Goal: Check status: Check status

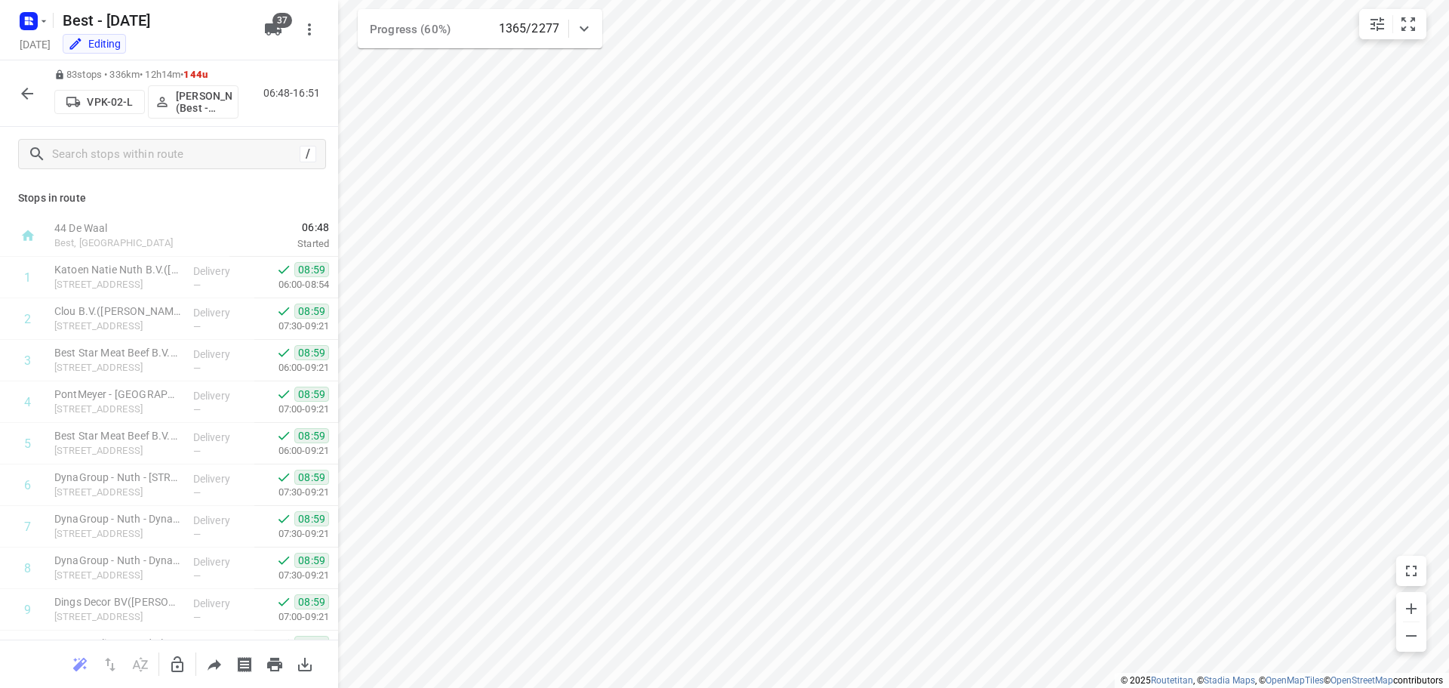
scroll to position [3104, 0]
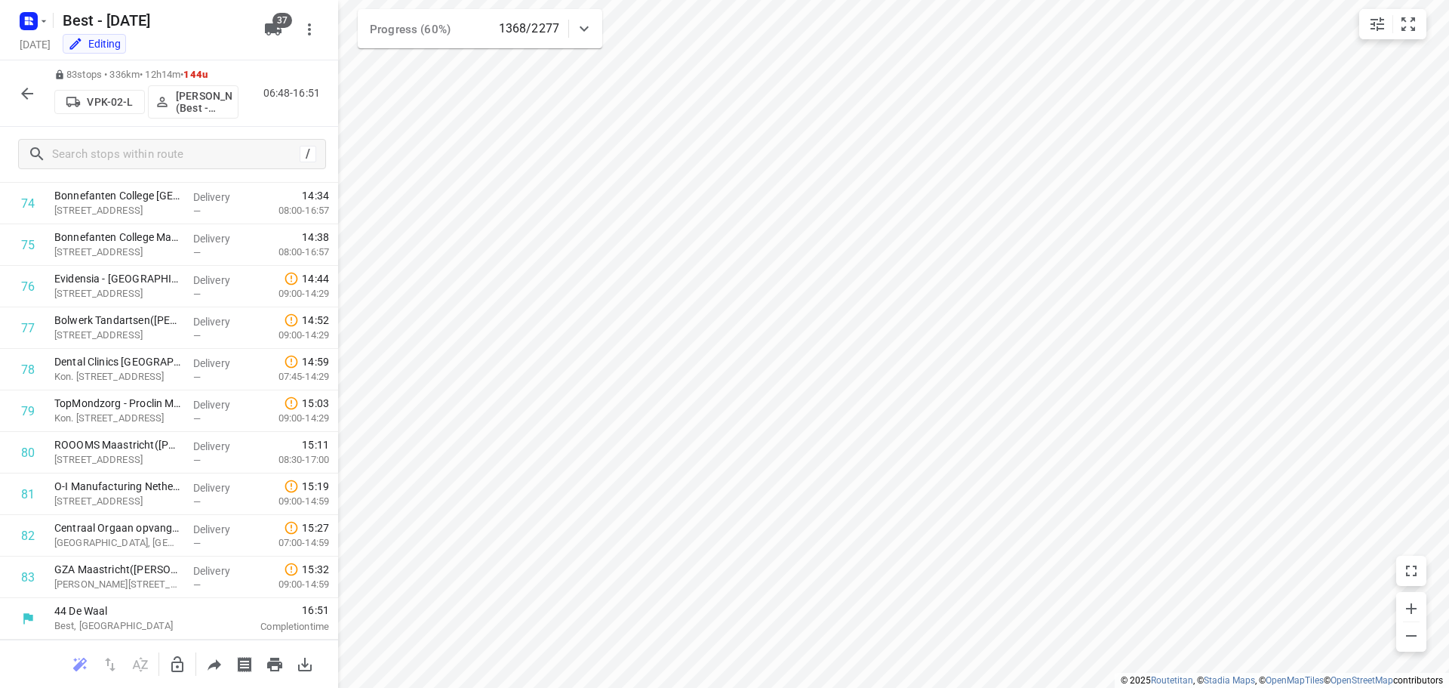
click at [32, 98] on icon "button" at bounding box center [27, 94] width 18 height 18
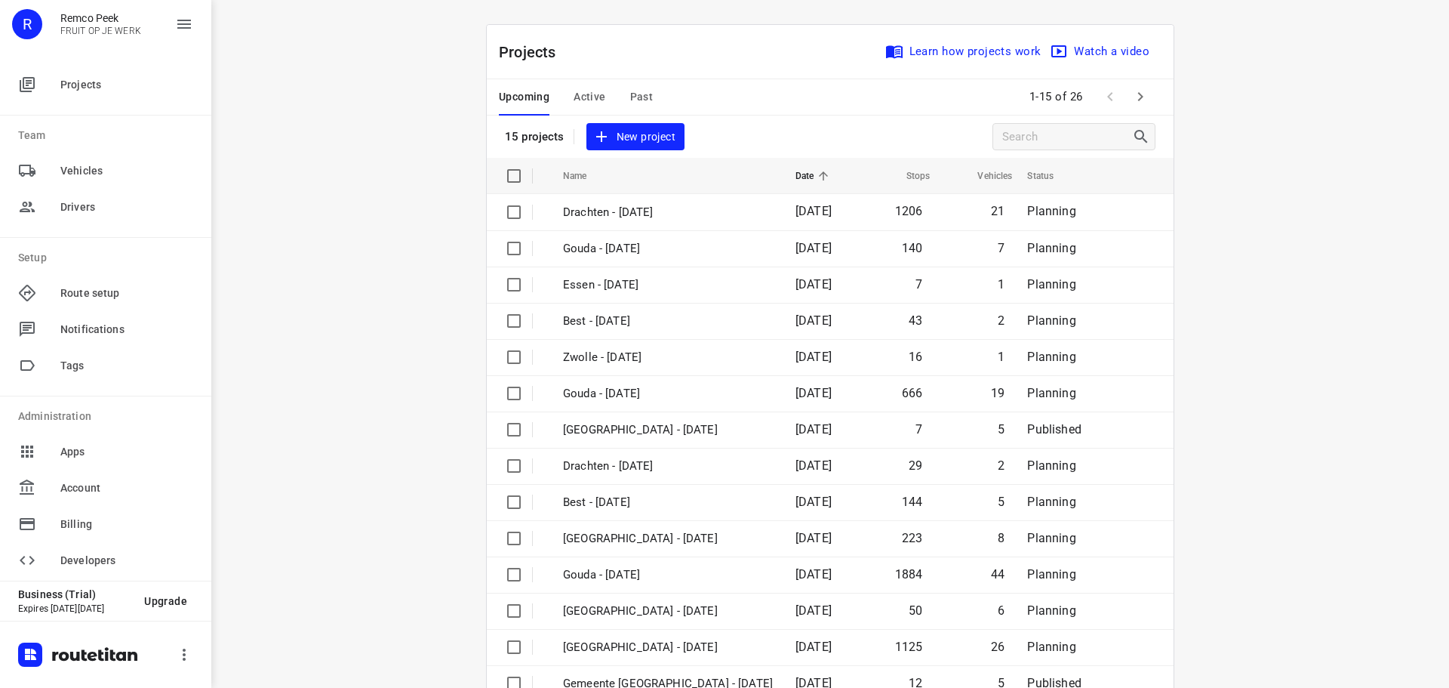
click at [603, 97] on div "Upcoming Active Past" at bounding box center [588, 97] width 178 height 36
click at [602, 97] on div "Upcoming Active Past" at bounding box center [588, 97] width 178 height 36
click at [596, 97] on span "Active" at bounding box center [590, 97] width 32 height 19
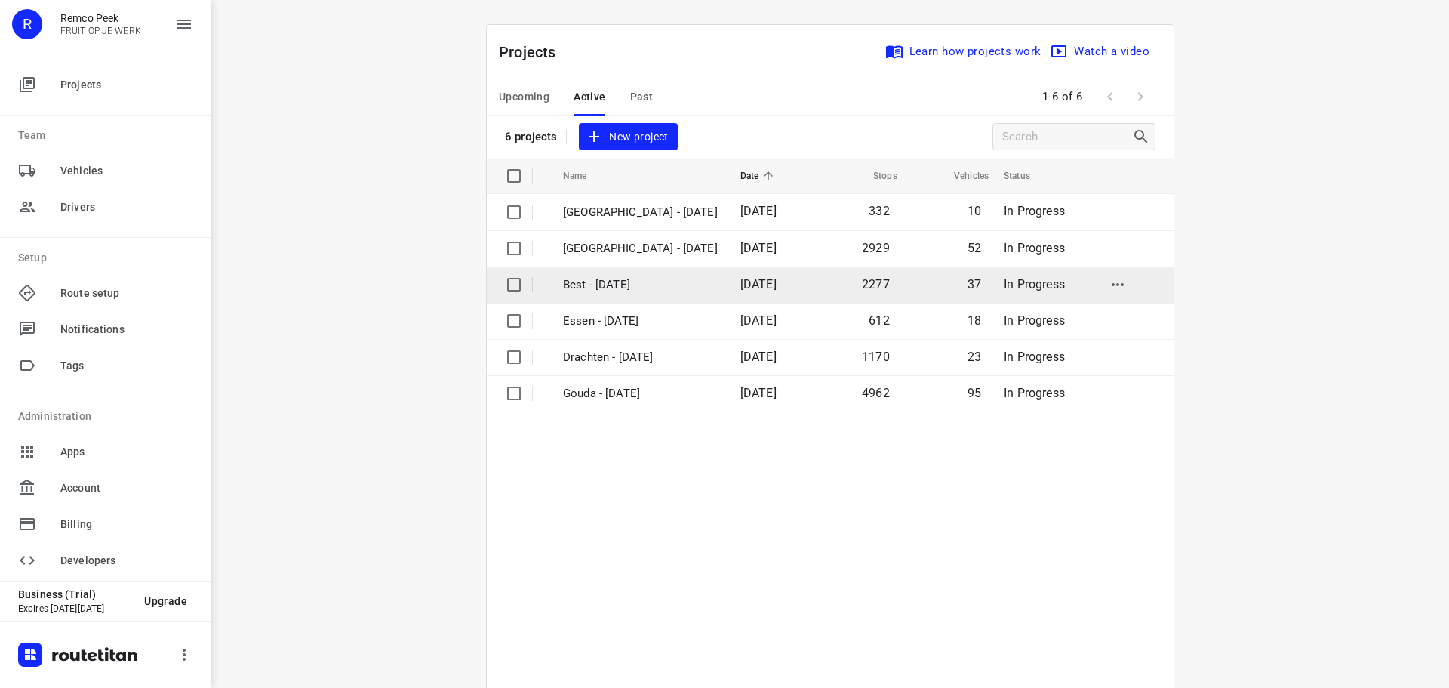
click at [578, 280] on p "Best - [DATE]" at bounding box center [640, 284] width 155 height 17
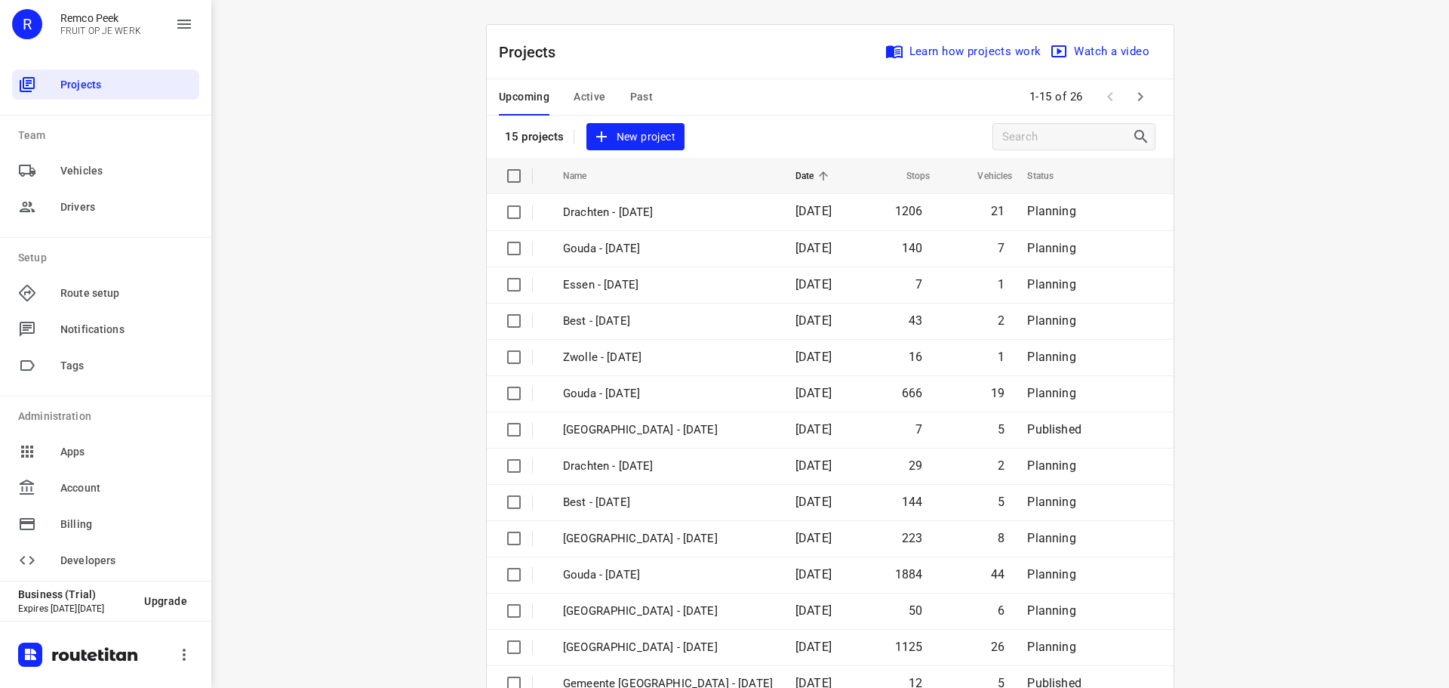
click at [601, 95] on div "Upcoming Active Past" at bounding box center [588, 97] width 178 height 36
click at [589, 90] on span "Active" at bounding box center [590, 97] width 32 height 19
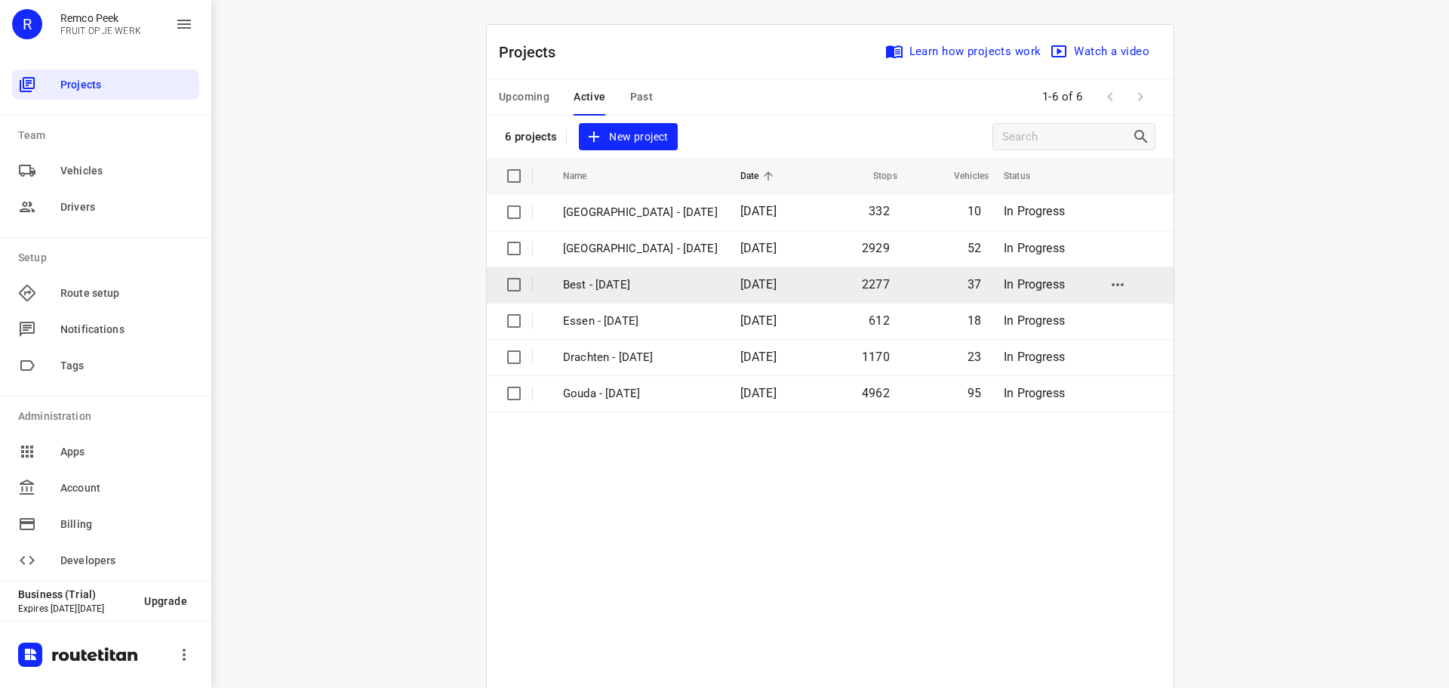
click at [602, 287] on p "Best - [DATE]" at bounding box center [640, 284] width 155 height 17
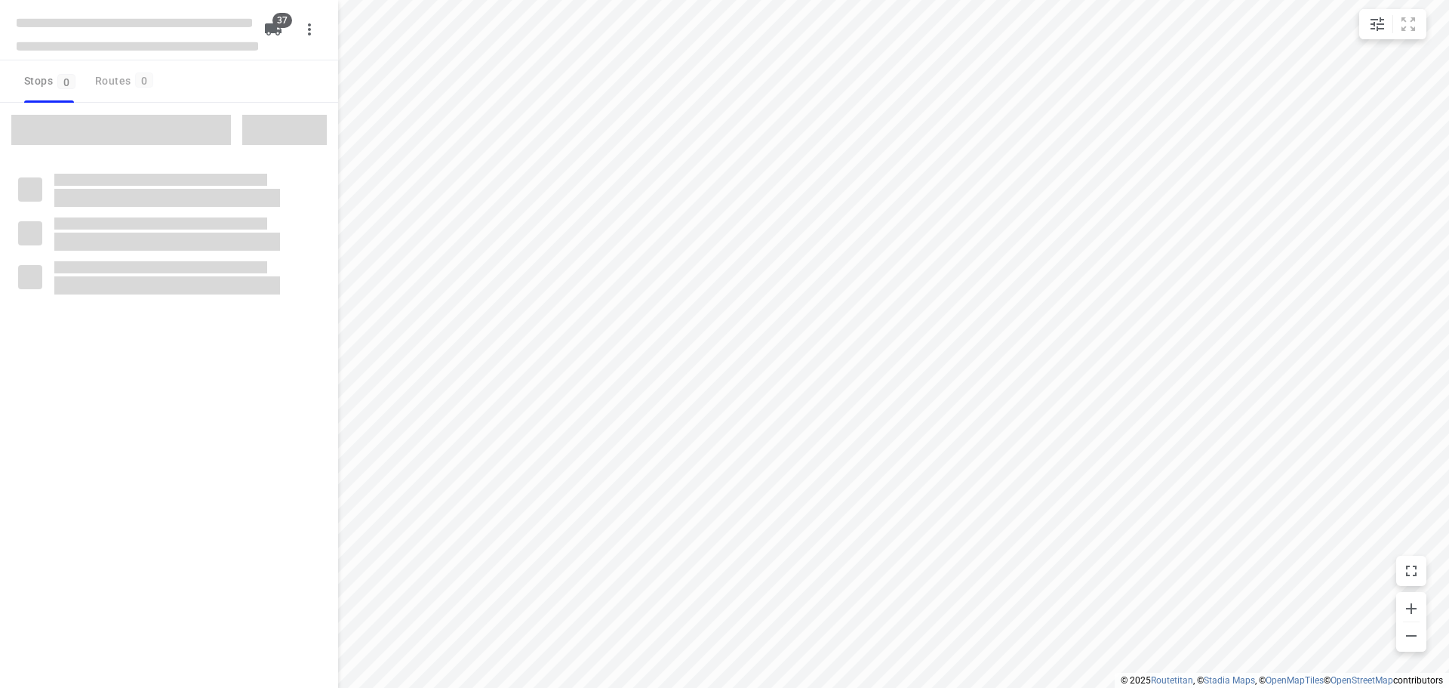
checkbox input "true"
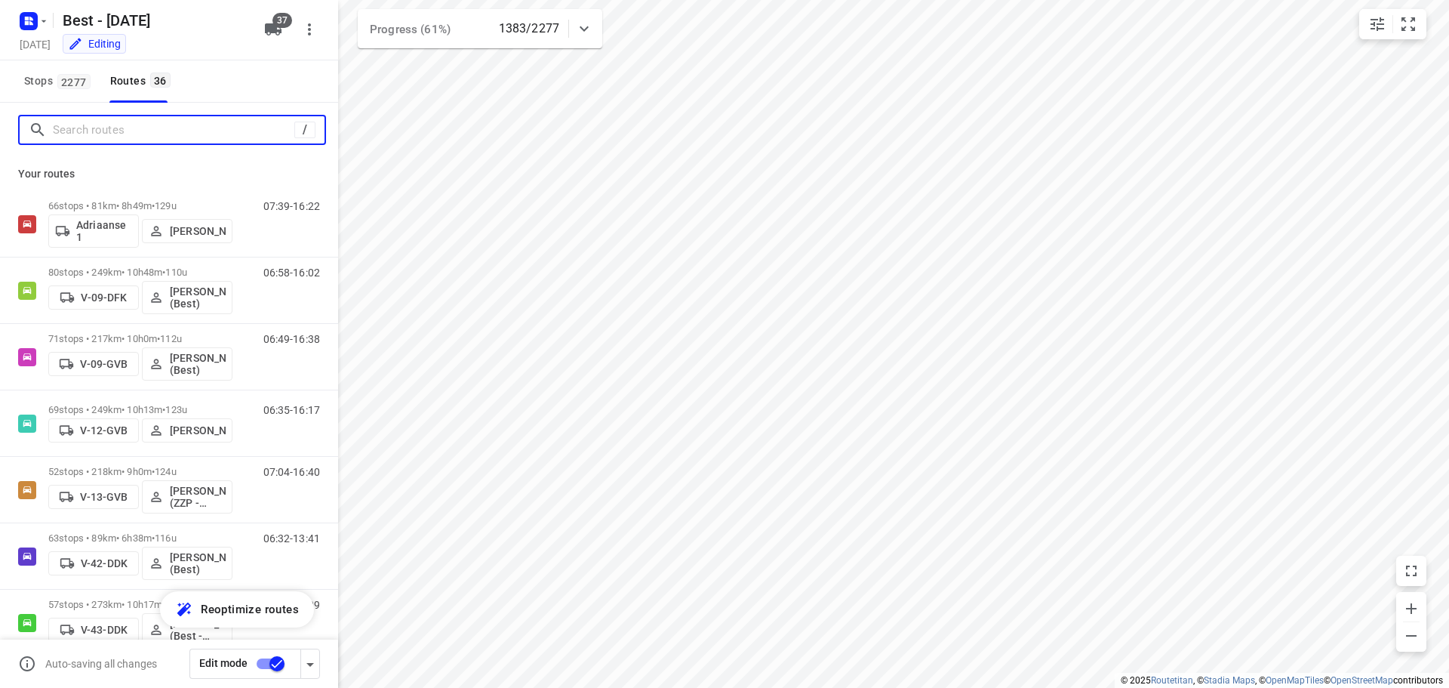
click at [228, 134] on input "Search routes" at bounding box center [174, 129] width 242 height 23
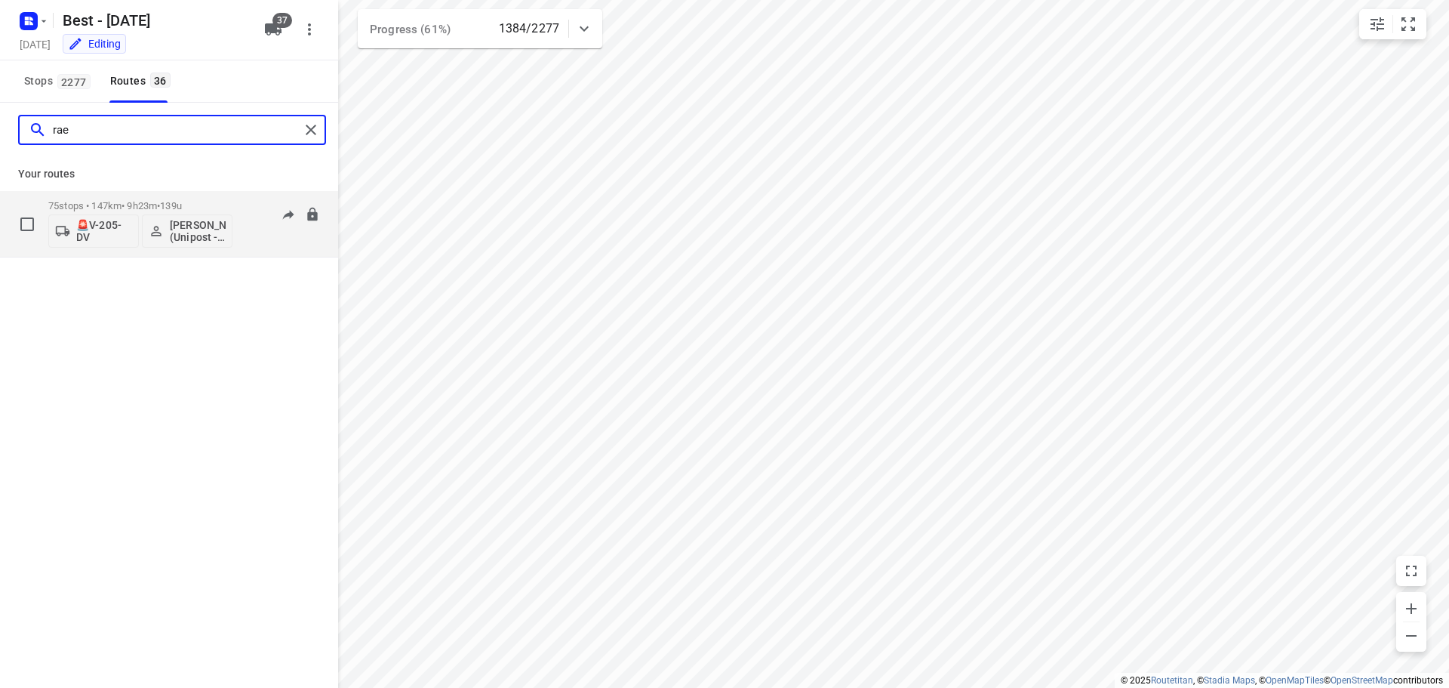
type input "rae"
click at [245, 196] on div "75 stops • 147km • 9h23m • 139u 🚨V-205-DV Mohammed Raed (Unipost - Best - ZZP) …" at bounding box center [193, 223] width 290 height 63
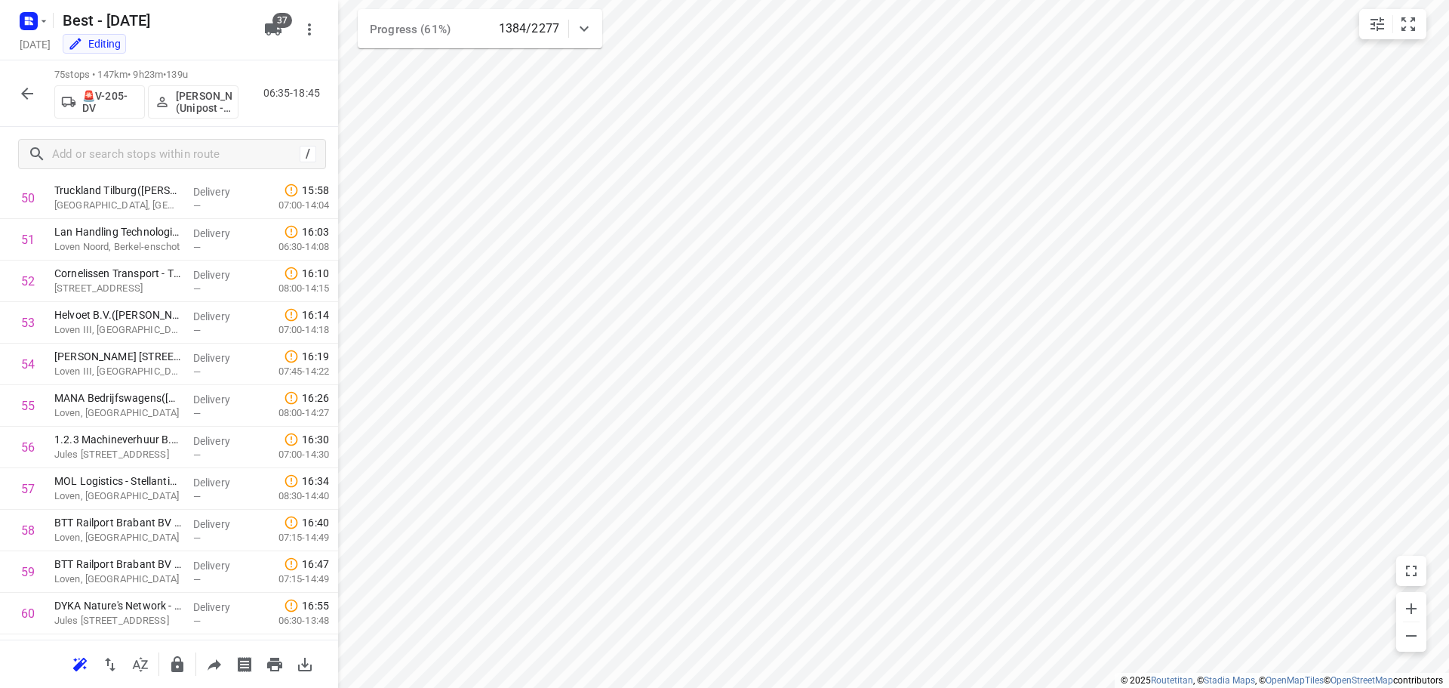
scroll to position [2717, 0]
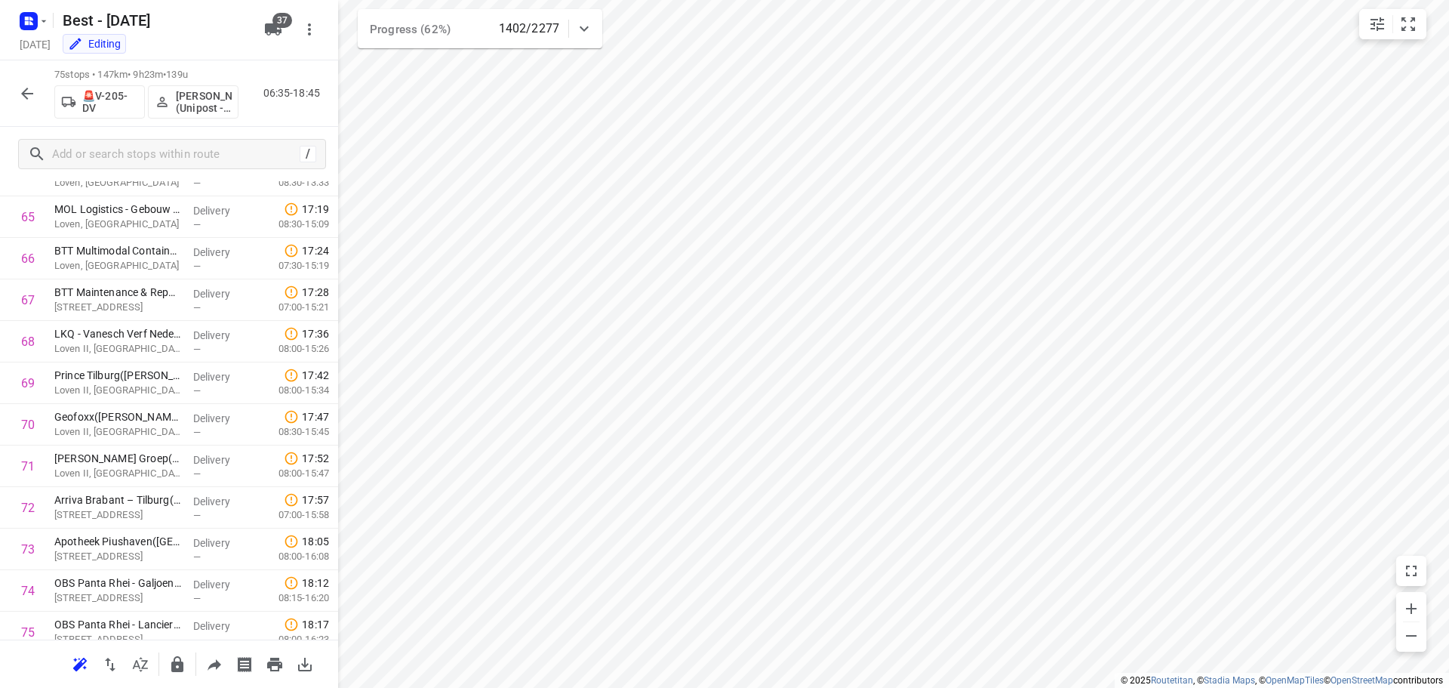
click at [26, 91] on icon "button" at bounding box center [27, 94] width 12 height 12
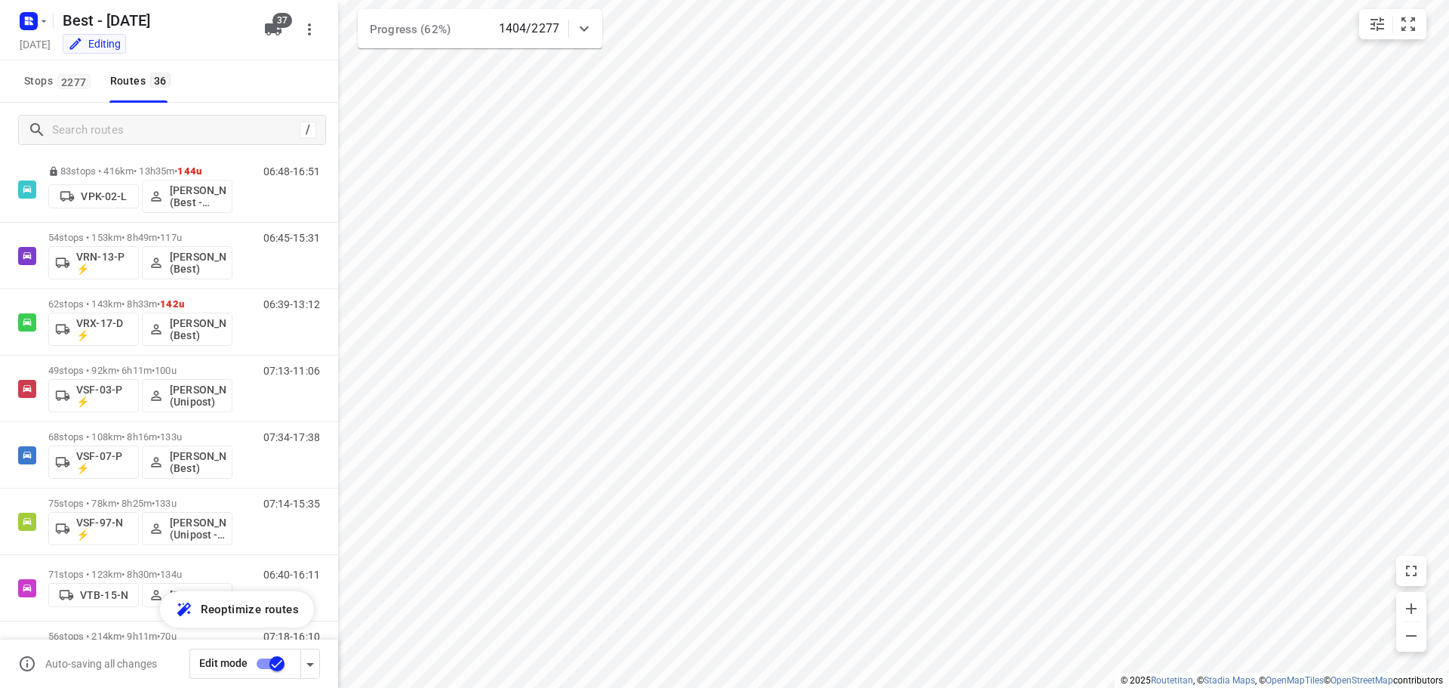
scroll to position [1057, 0]
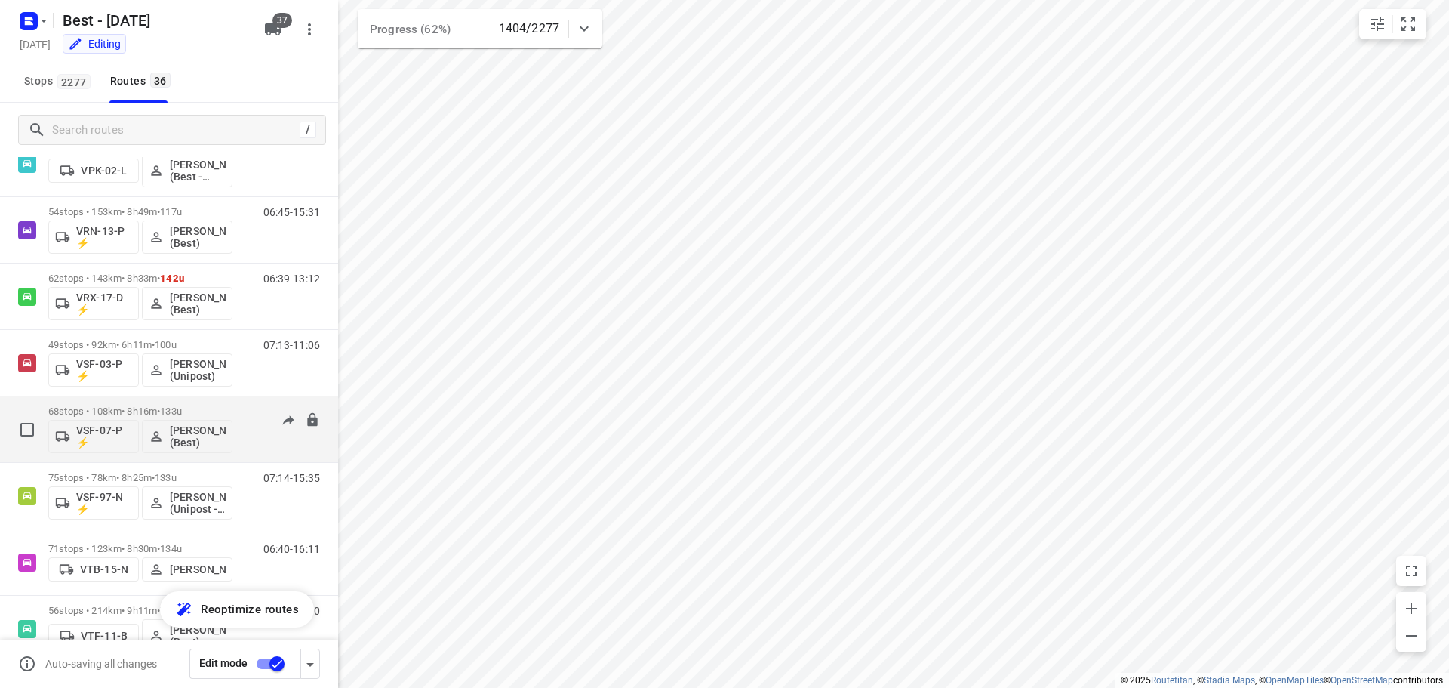
click at [258, 416] on div "07:34-17:38" at bounding box center [282, 432] width 75 height 55
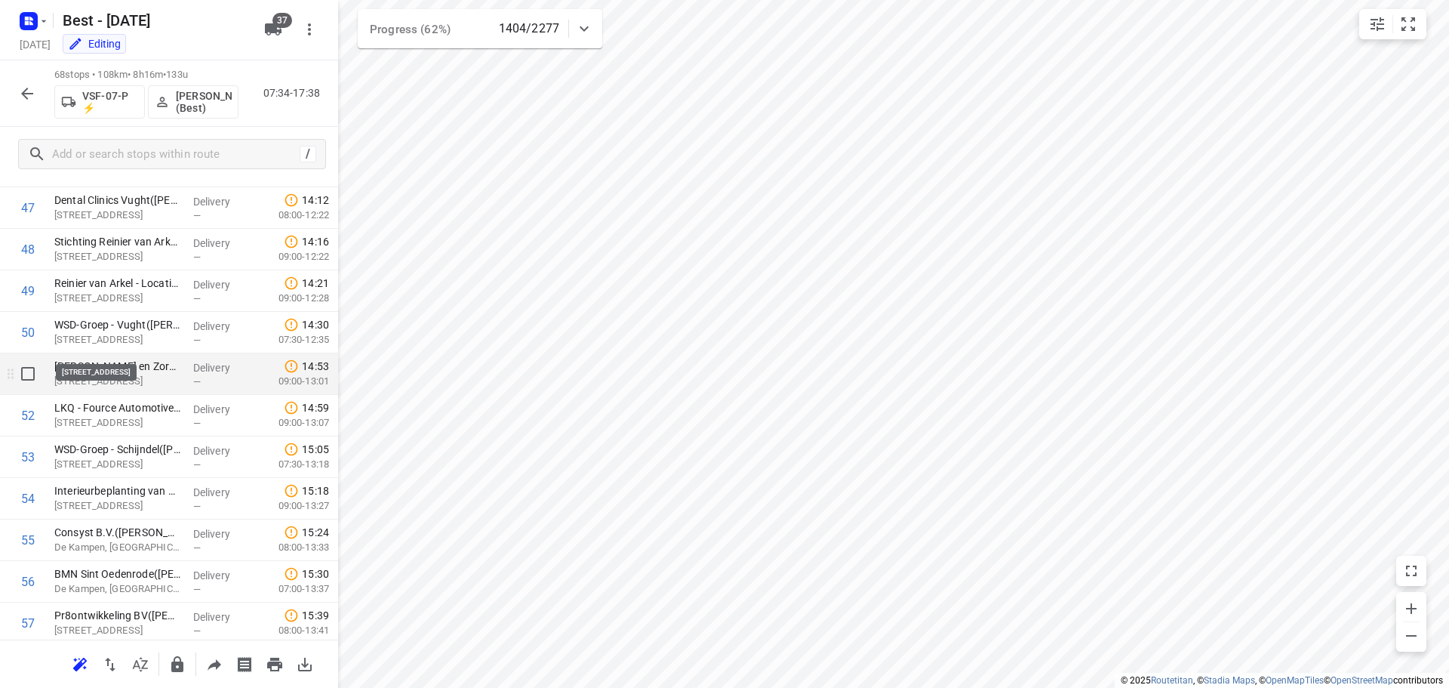
scroll to position [1953, 0]
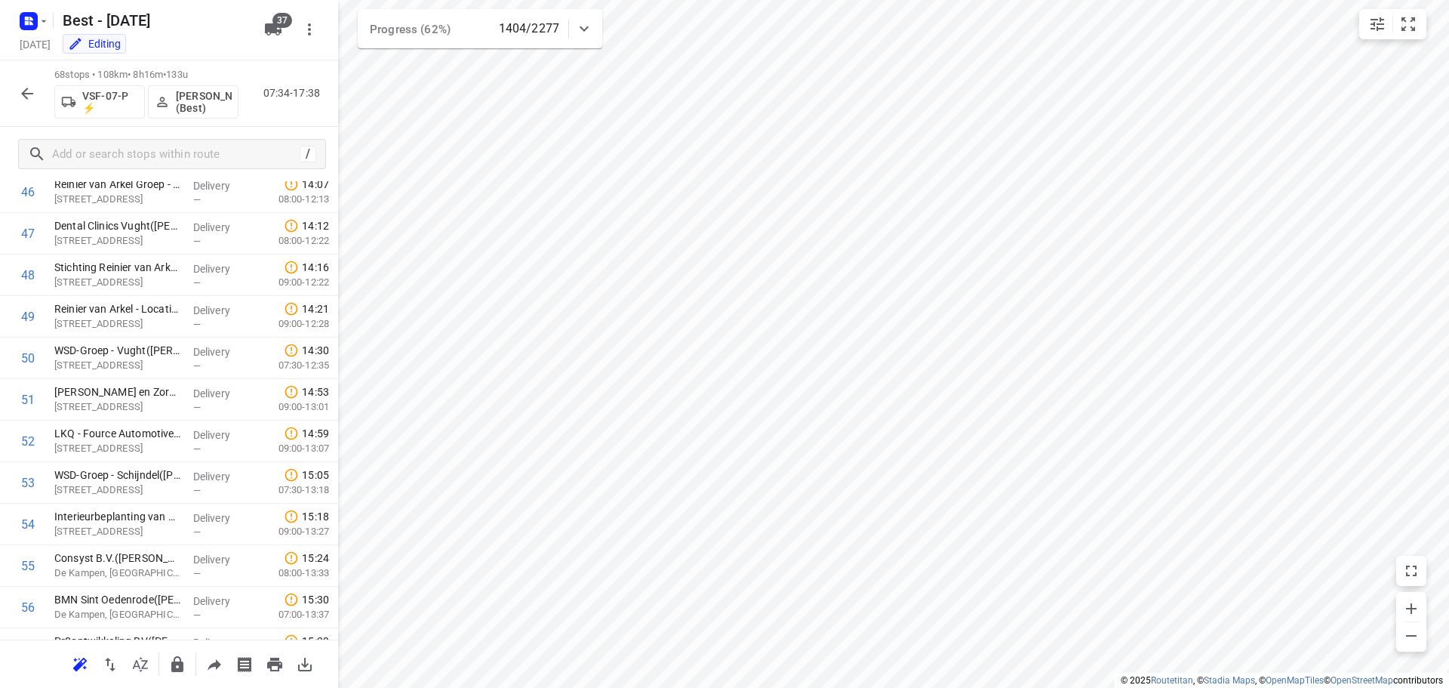
click at [17, 78] on div at bounding box center [27, 93] width 30 height 30
click at [18, 91] on icon "button" at bounding box center [27, 94] width 18 height 18
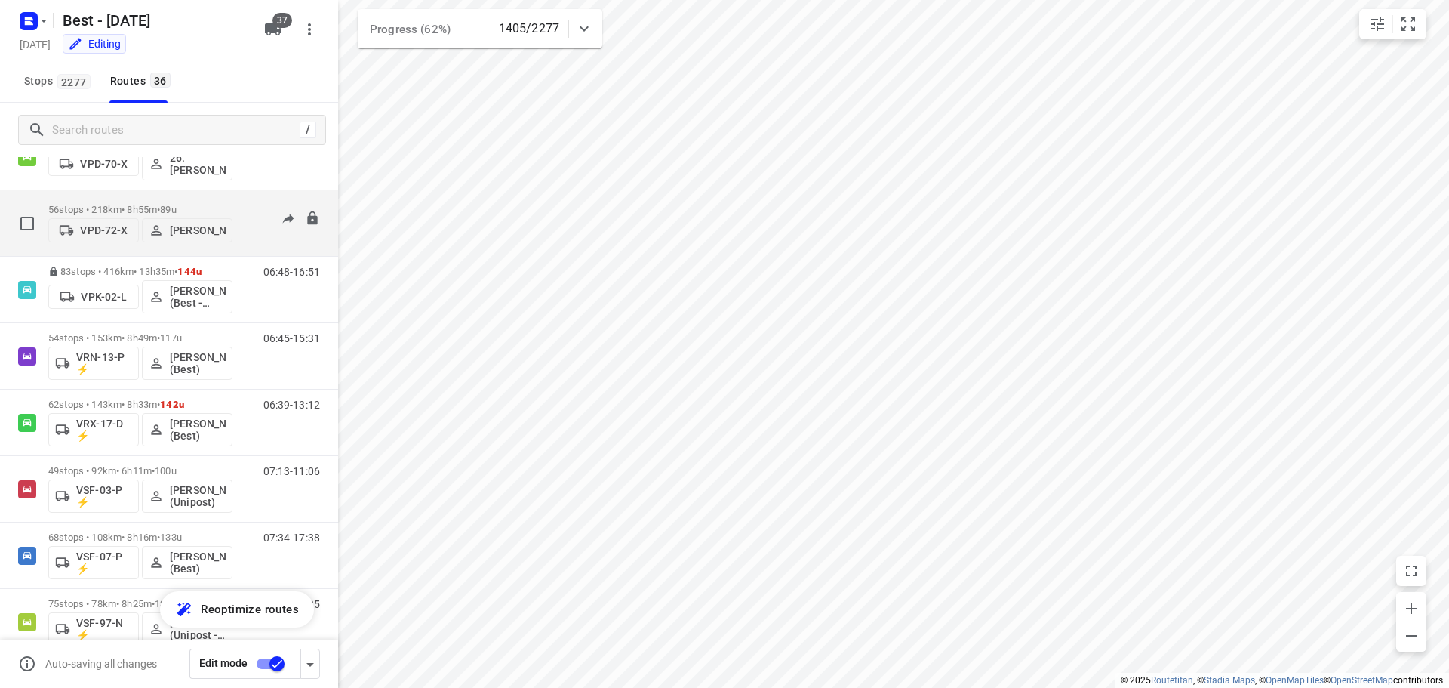
scroll to position [901, 0]
